Goal: Task Accomplishment & Management: Manage account settings

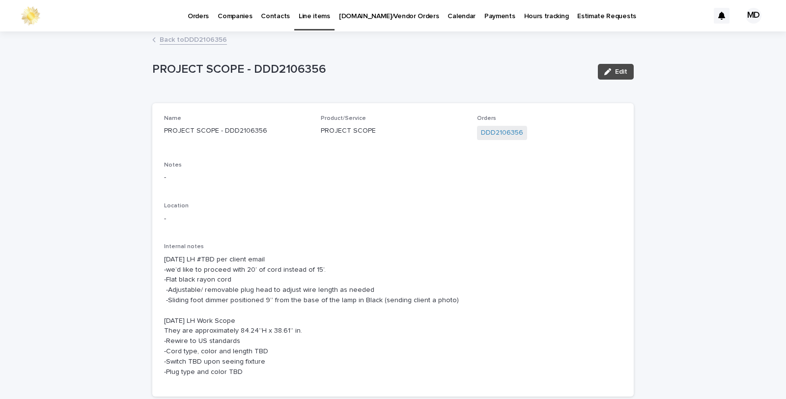
drag, startPoint x: 0, startPoint y: 1, endPoint x: 442, endPoint y: 268, distance: 516.4
click at [442, 268] on p "9.9.25 LH #TBD per client email -we’d like to proceed with 20’ of cord instead …" at bounding box center [393, 315] width 458 height 123
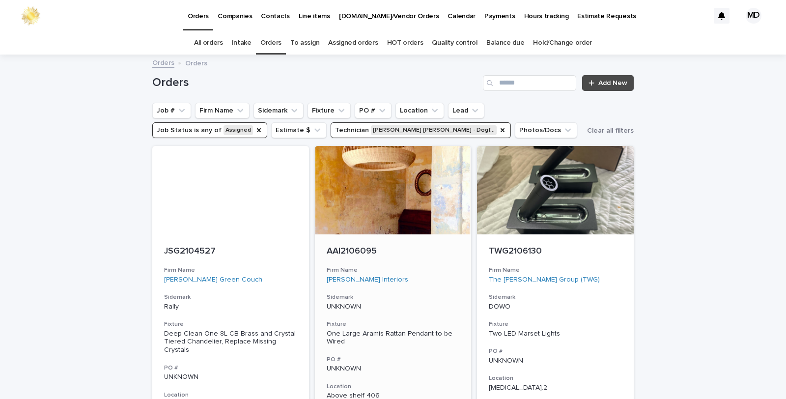
scroll to position [218, 0]
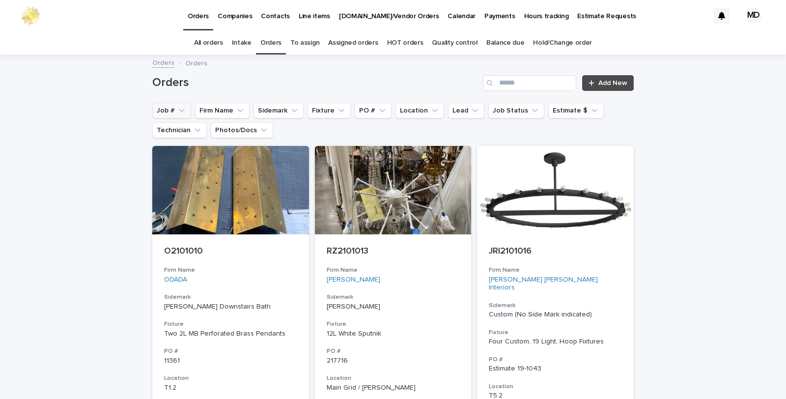
click at [165, 111] on button "Job #" at bounding box center [171, 111] width 39 height 16
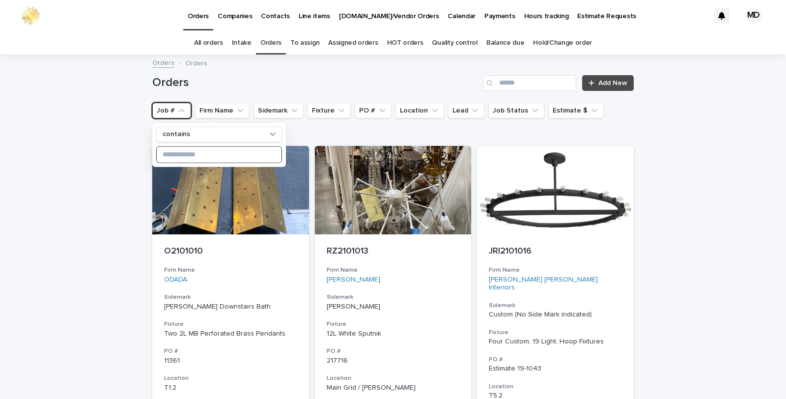
click at [192, 158] on input at bounding box center [219, 154] width 125 height 16
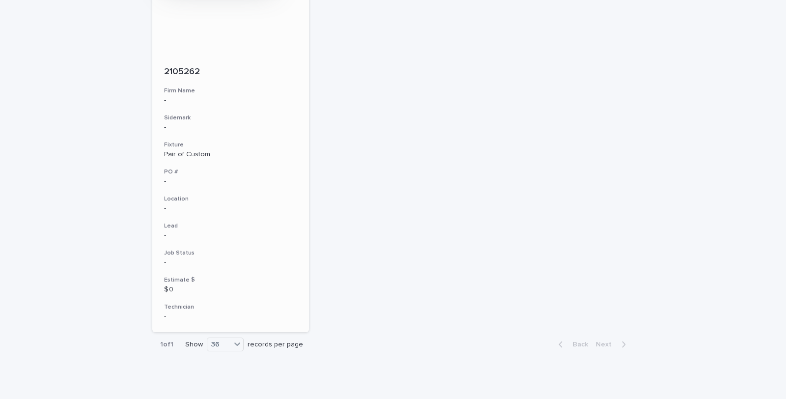
scroll to position [187, 0]
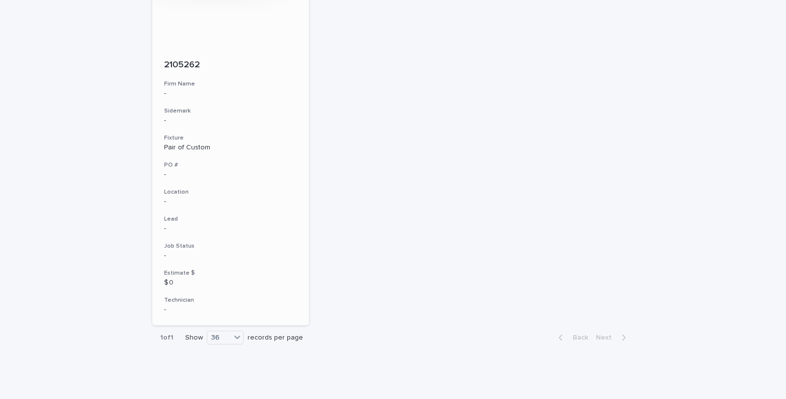
type input "****"
click at [173, 196] on div "-" at bounding box center [230, 201] width 133 height 10
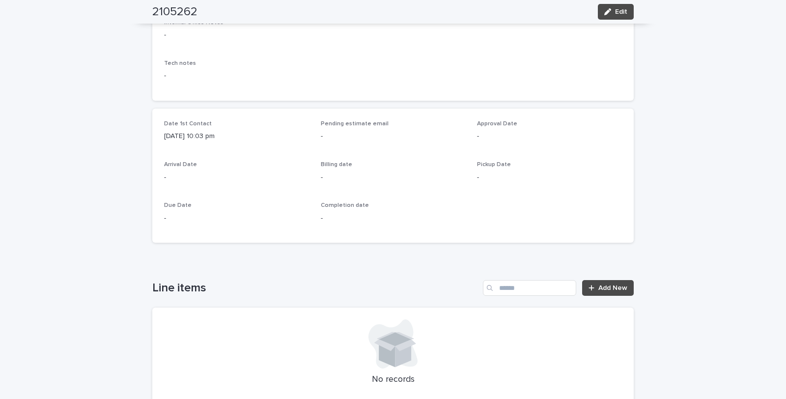
scroll to position [164, 0]
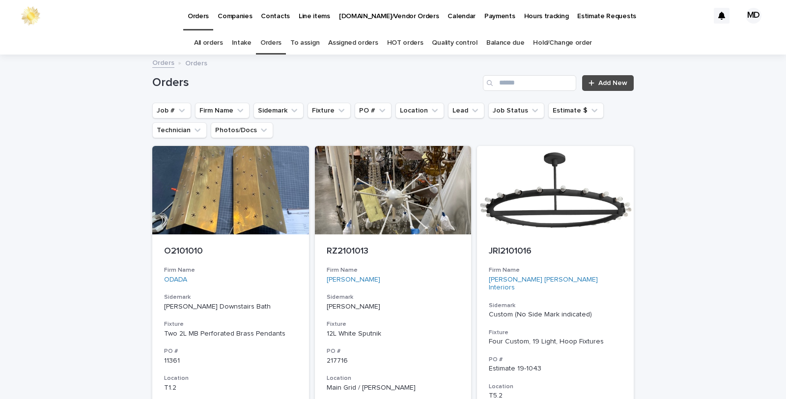
drag, startPoint x: 169, startPoint y: 107, endPoint x: 165, endPoint y: 125, distance: 19.1
click at [169, 106] on button "Job #" at bounding box center [171, 111] width 39 height 16
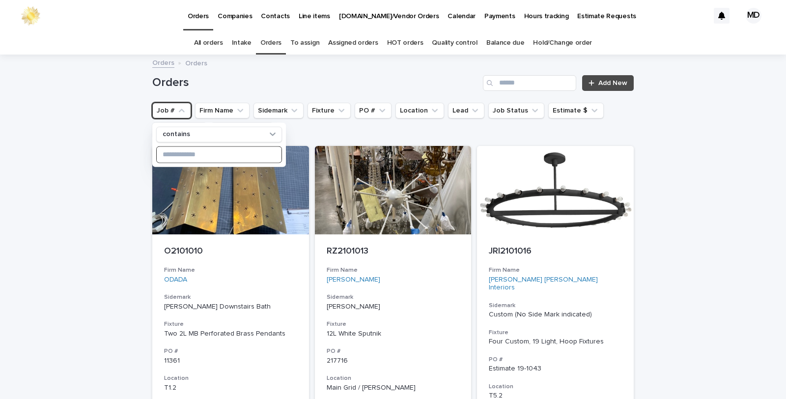
click at [172, 155] on input at bounding box center [219, 154] width 125 height 16
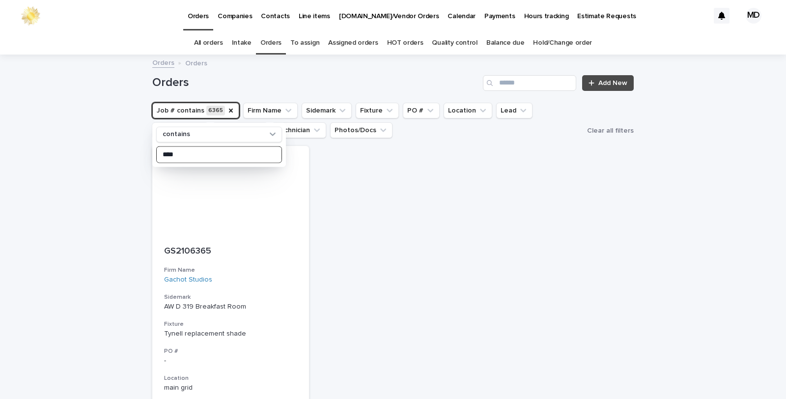
type input "****"
drag, startPoint x: 99, startPoint y: 262, endPoint x: 72, endPoint y: 283, distance: 34.3
drag, startPoint x: 72, startPoint y: 283, endPoint x: 281, endPoint y: 173, distance: 236.3
click at [302, 197] on div "GS2106365 Firm Name Gachot Studios Sidemark AW D 319 Breakfast Room Fixture Tyn…" at bounding box center [392, 331] width 481 height 370
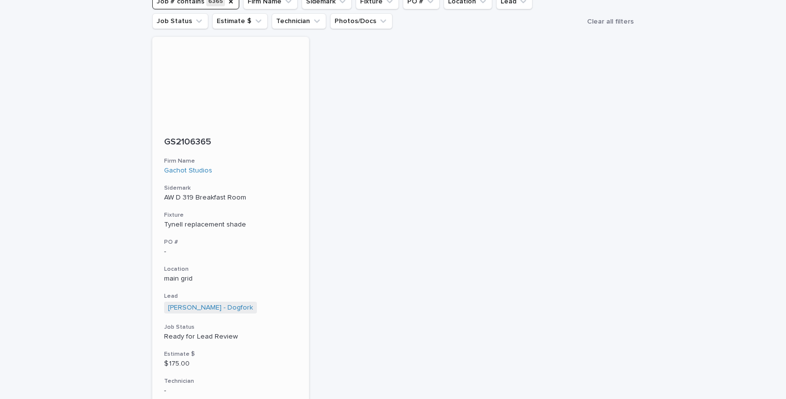
scroll to position [190, 0]
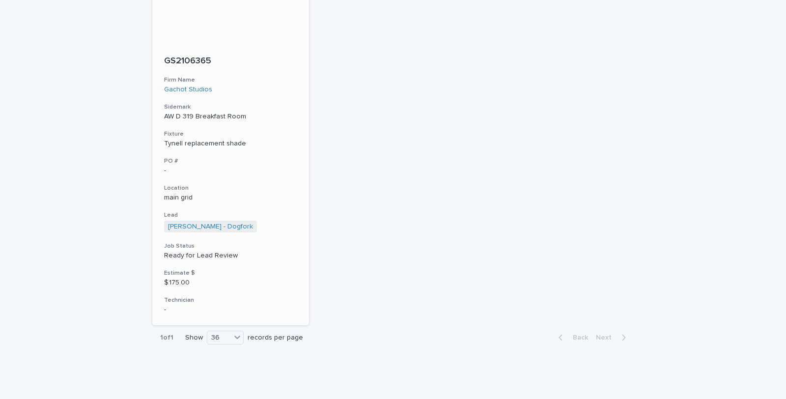
click at [187, 254] on p "Ready for Lead Review" at bounding box center [230, 256] width 133 height 8
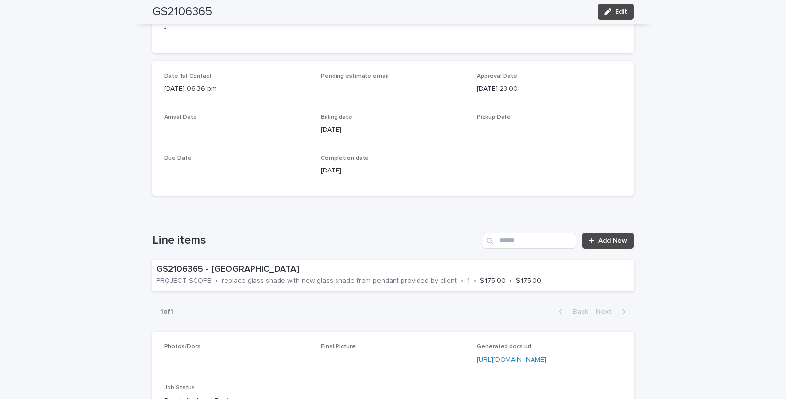
scroll to position [382, 0]
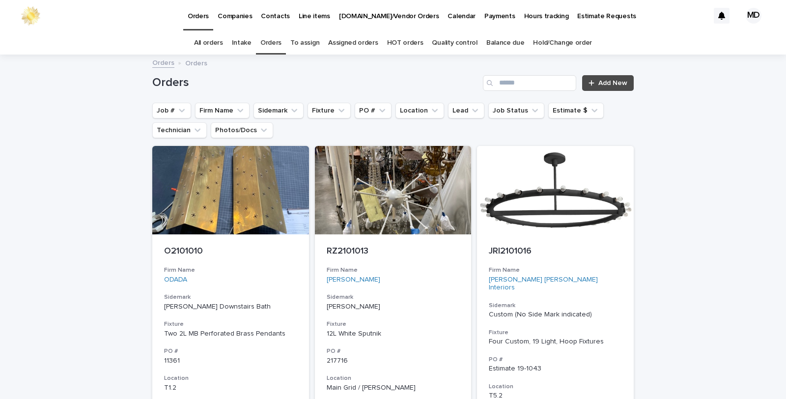
drag, startPoint x: 625, startPoint y: 32, endPoint x: 441, endPoint y: 41, distance: 184.0
click at [441, 41] on link "Quality control" at bounding box center [454, 42] width 45 height 23
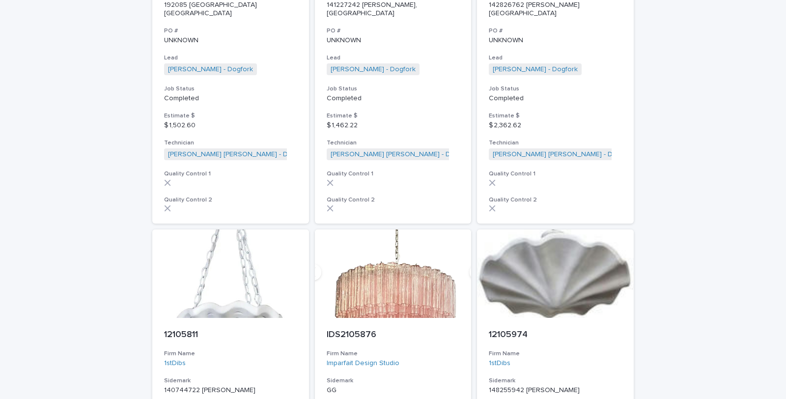
scroll to position [1637, 0]
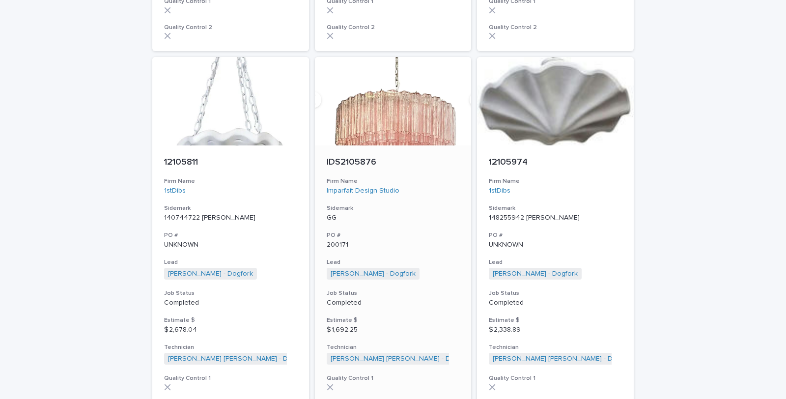
click at [328, 241] on p "200171" at bounding box center [393, 245] width 133 height 8
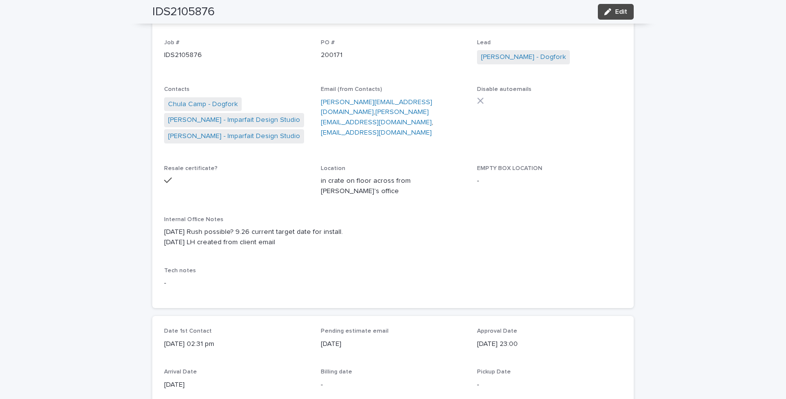
scroll to position [109, 0]
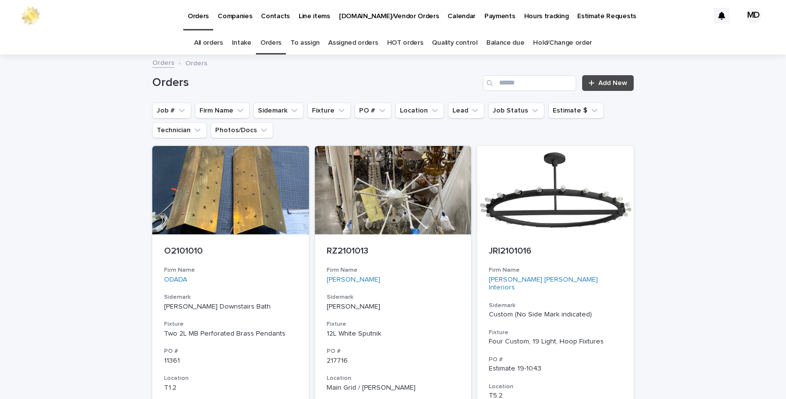
click at [435, 39] on link "Quality control" at bounding box center [454, 42] width 45 height 23
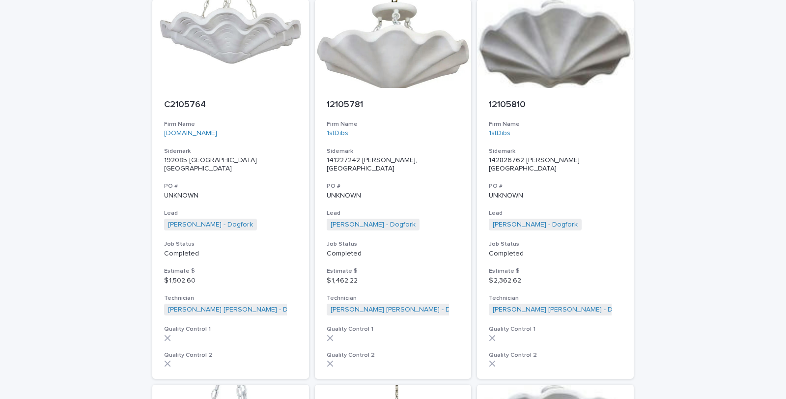
scroll to position [1583, 0]
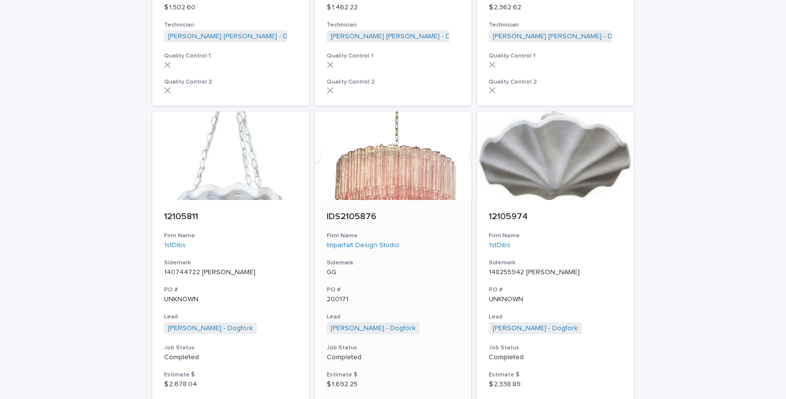
click at [346, 353] on p "Completed" at bounding box center [393, 357] width 133 height 8
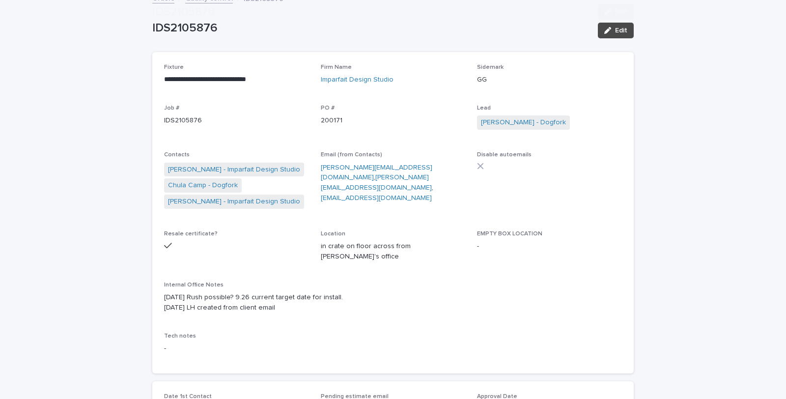
scroll to position [218, 0]
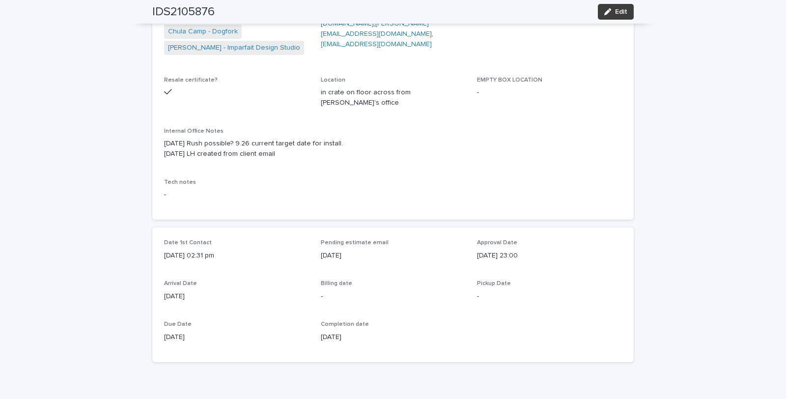
click at [613, 5] on button "Edit" at bounding box center [616, 12] width 36 height 16
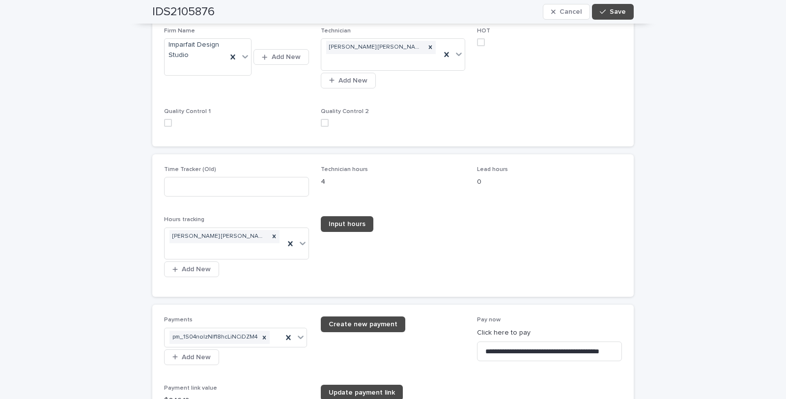
scroll to position [1528, 0]
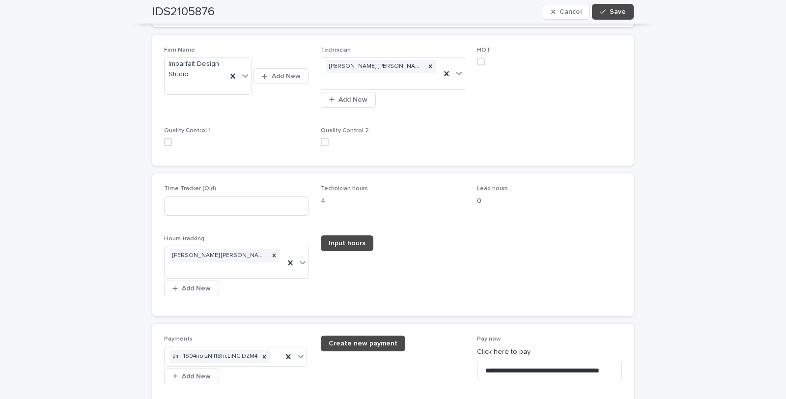
click at [164, 139] on span at bounding box center [168, 142] width 8 height 8
click at [321, 141] on span at bounding box center [325, 142] width 8 height 8
click at [614, 13] on span "Save" at bounding box center [618, 11] width 16 height 7
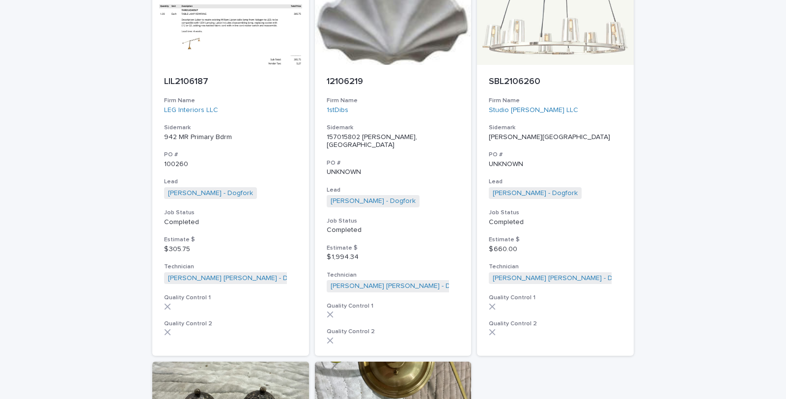
scroll to position [2106, 0]
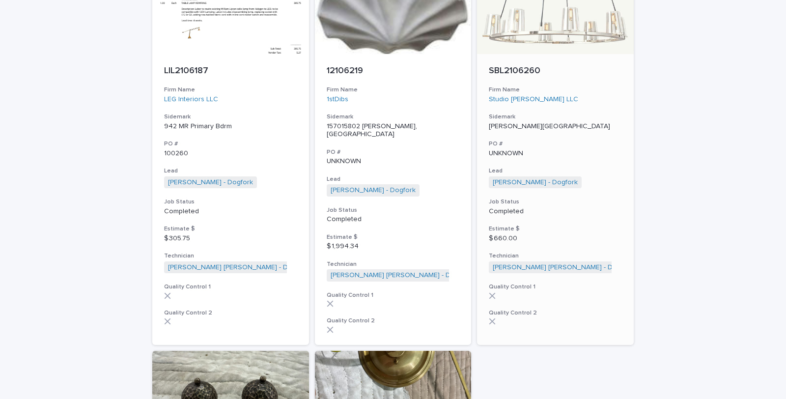
click at [505, 122] on p "[PERSON_NAME][GEOGRAPHIC_DATA]" at bounding box center [555, 126] width 133 height 8
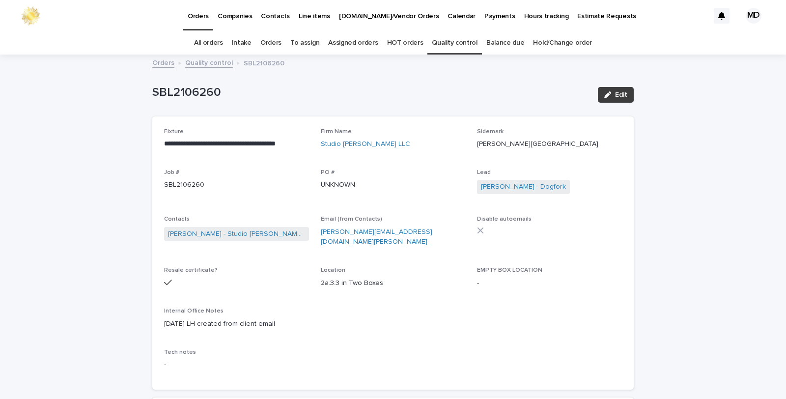
click at [620, 91] on span "Edit" at bounding box center [621, 94] width 12 height 7
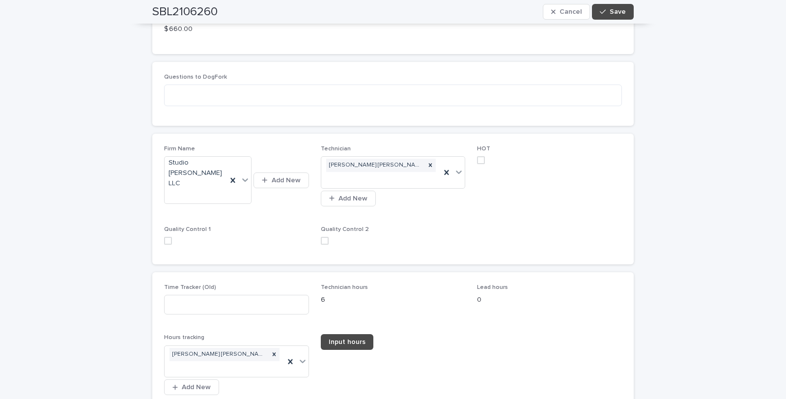
scroll to position [1201, 0]
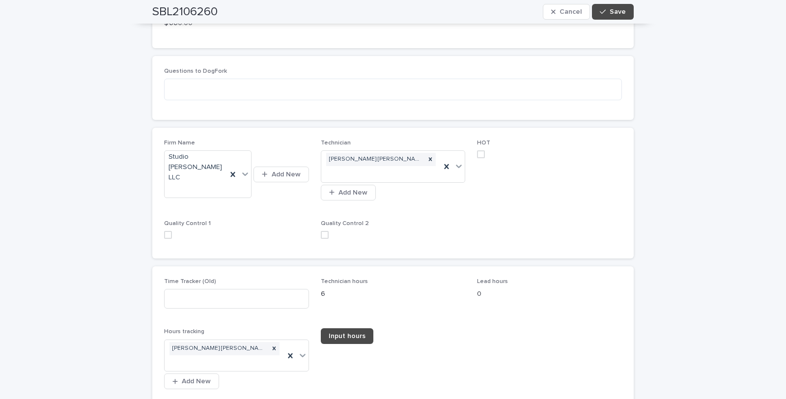
click at [166, 231] on span at bounding box center [168, 235] width 8 height 8
drag, startPoint x: 320, startPoint y: 206, endPoint x: 334, endPoint y: 200, distance: 15.6
click at [321, 231] on span at bounding box center [325, 235] width 8 height 8
drag, startPoint x: 534, startPoint y: 84, endPoint x: 557, endPoint y: 60, distance: 33.4
drag, startPoint x: 557, startPoint y: 60, endPoint x: 598, endPoint y: 10, distance: 64.5
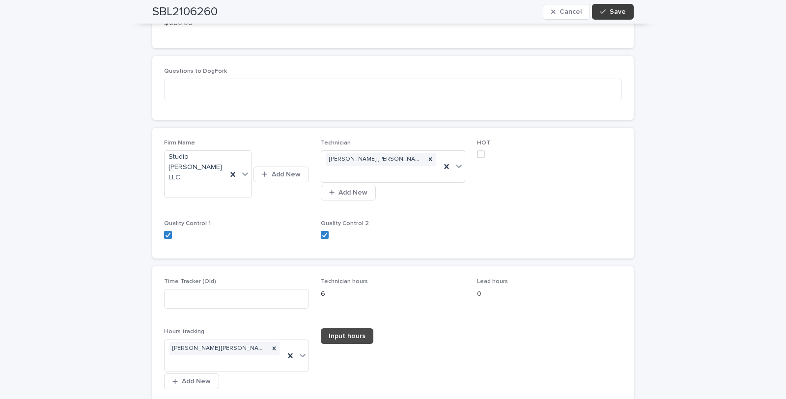
click at [600, 10] on icon "button" at bounding box center [603, 11] width 6 height 7
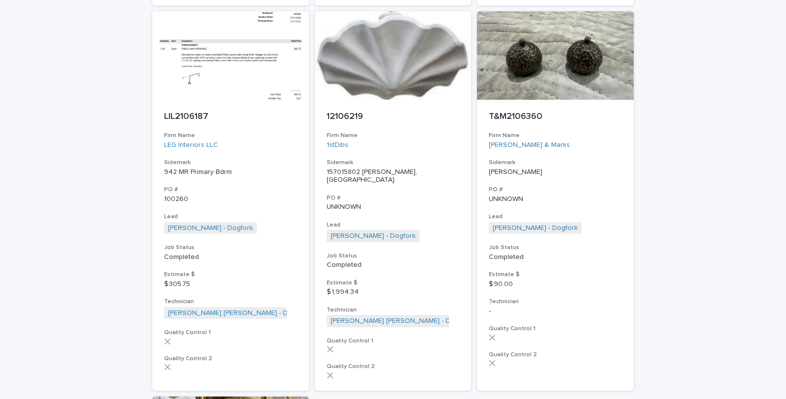
scroll to position [2051, 0]
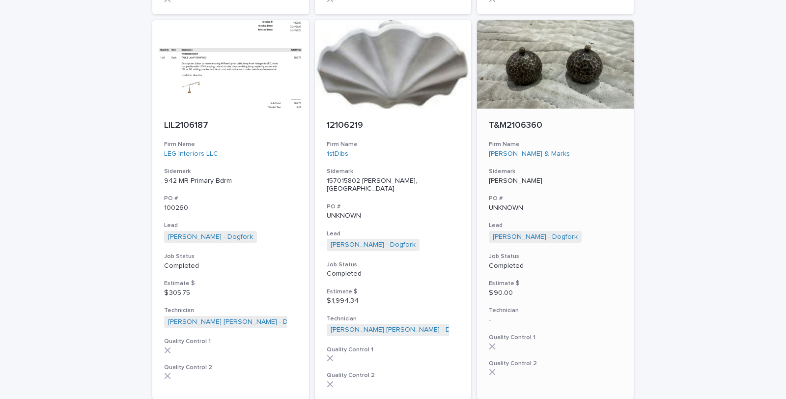
click at [500, 262] on p "Completed" at bounding box center [555, 266] width 133 height 8
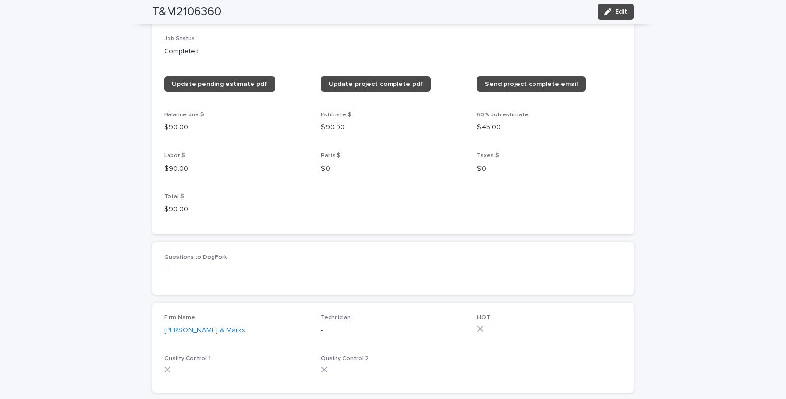
scroll to position [764, 0]
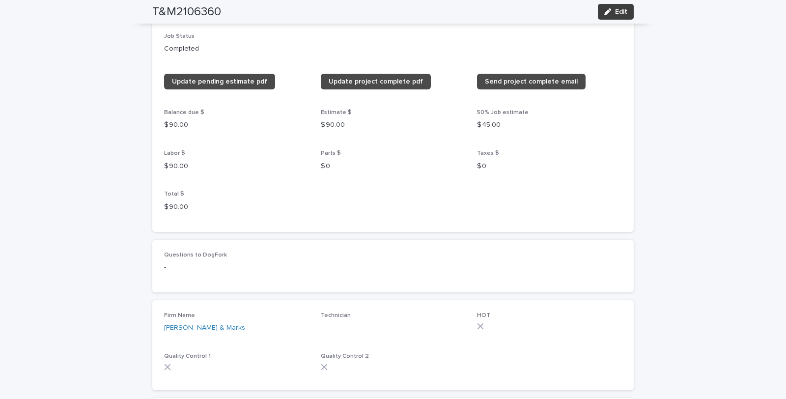
click at [615, 14] on span "Edit" at bounding box center [621, 11] width 12 height 7
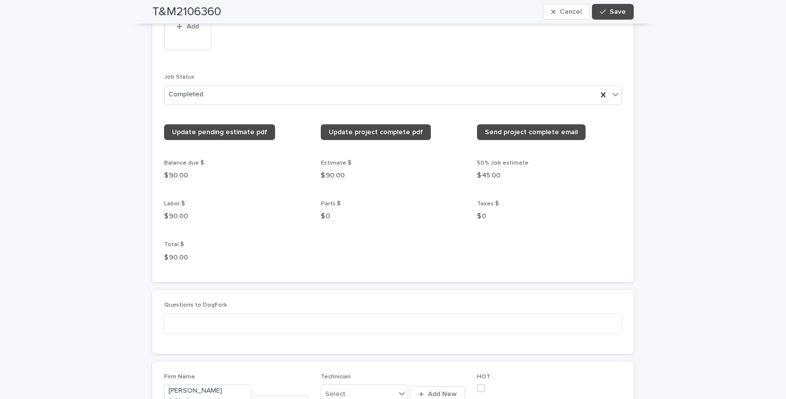
scroll to position [880, 0]
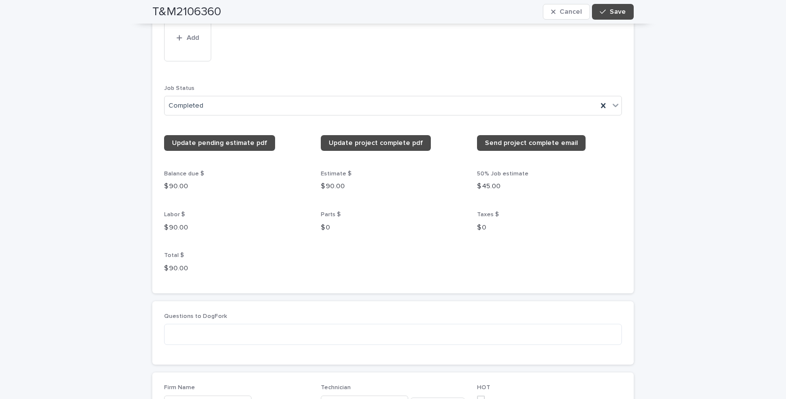
drag, startPoint x: 642, startPoint y: 184, endPoint x: 450, endPoint y: 227, distance: 196.9
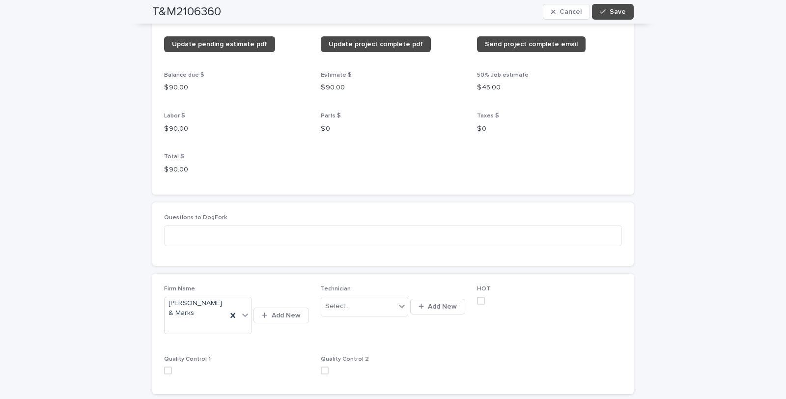
scroll to position [989, 0]
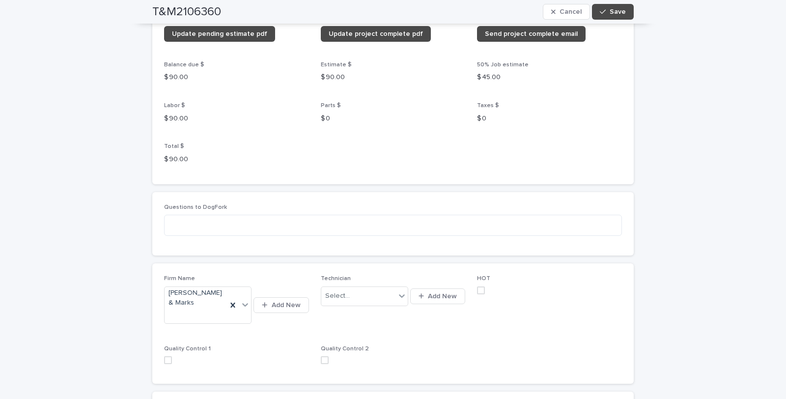
click at [168, 356] on span at bounding box center [168, 360] width 8 height 8
drag, startPoint x: 318, startPoint y: 339, endPoint x: 357, endPoint y: 321, distance: 43.1
click at [333, 356] on label at bounding box center [393, 360] width 145 height 8
drag, startPoint x: 620, startPoint y: 12, endPoint x: 455, endPoint y: 106, distance: 188.8
click at [617, 13] on span "Save" at bounding box center [618, 11] width 16 height 7
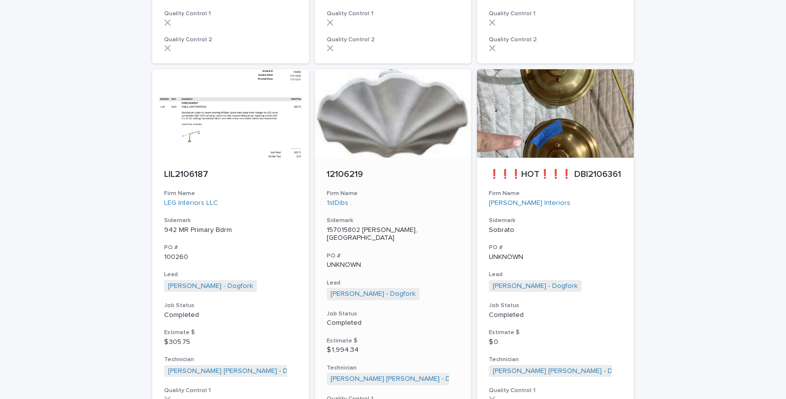
scroll to position [2086, 0]
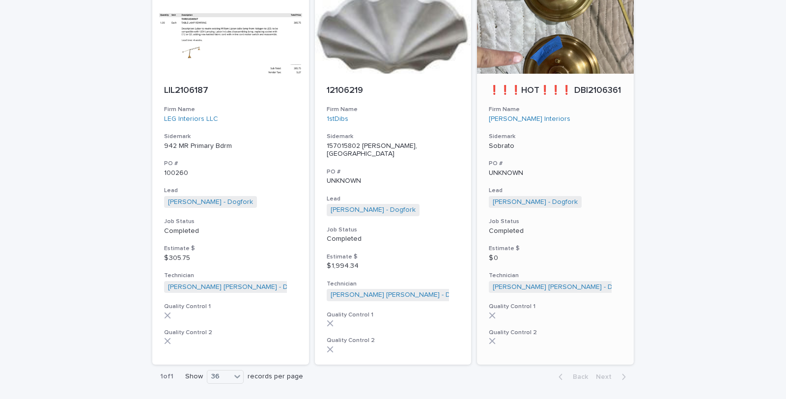
drag, startPoint x: 546, startPoint y: 134, endPoint x: 541, endPoint y: 141, distance: 8.5
drag, startPoint x: 541, startPoint y: 141, endPoint x: 497, endPoint y: 140, distance: 44.2
click at [497, 169] on p "UNKNOWN" at bounding box center [555, 173] width 133 height 8
